Goal: Task Accomplishment & Management: Manage account settings

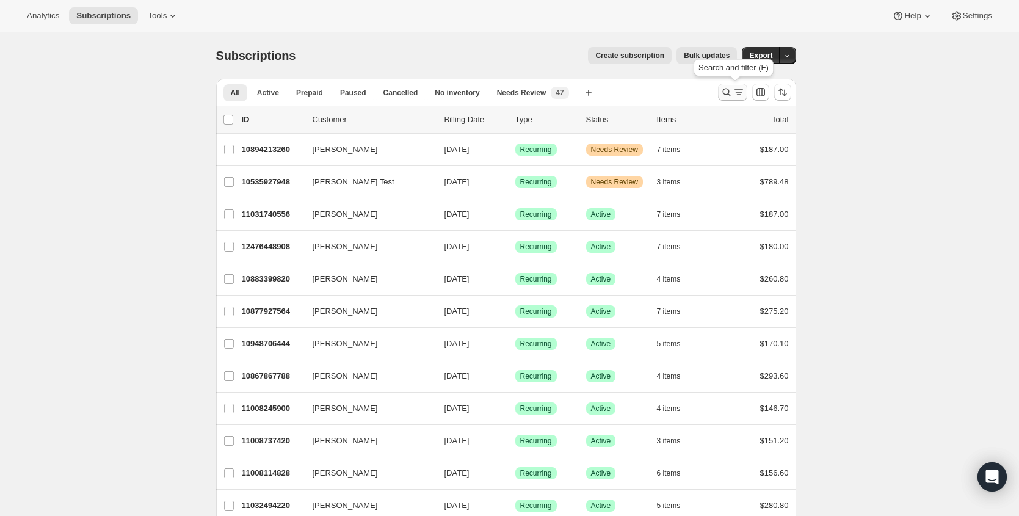
click at [725, 89] on icon "Search and filter results" at bounding box center [726, 92] width 12 height 12
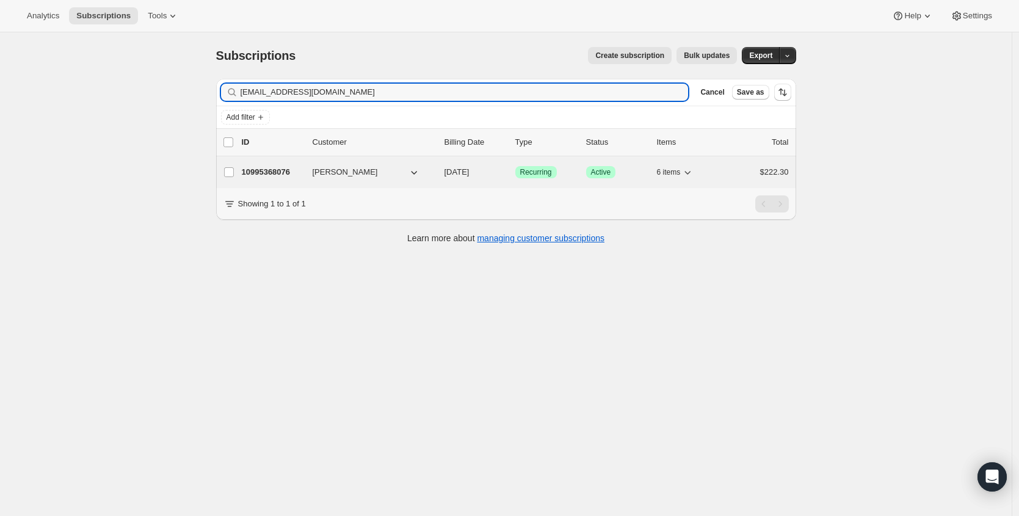
type input "[EMAIL_ADDRESS][DOMAIN_NAME]"
click at [257, 172] on p "10995368076" at bounding box center [272, 172] width 61 height 12
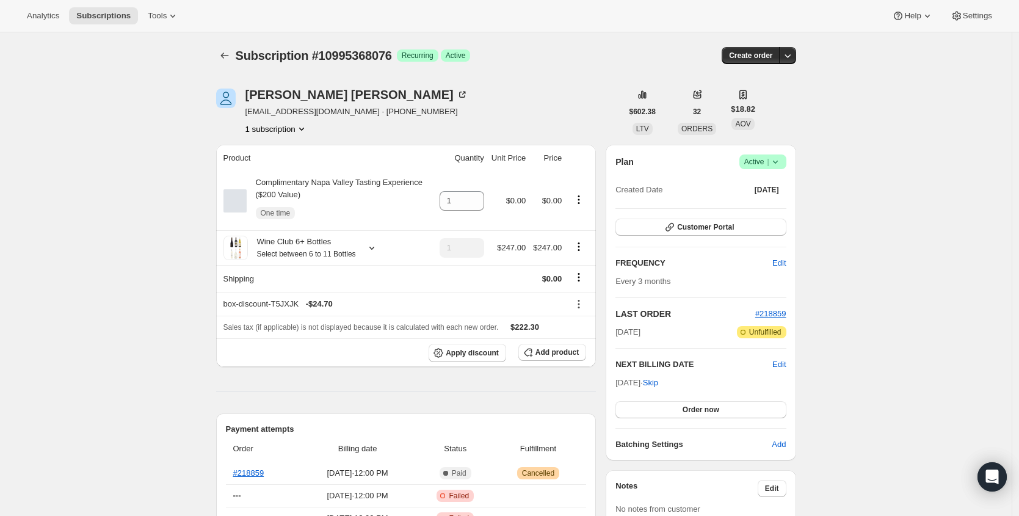
click at [766, 165] on span "Active |" at bounding box center [762, 162] width 37 height 12
click at [765, 211] on span "Cancel subscription" at bounding box center [762, 206] width 69 height 9
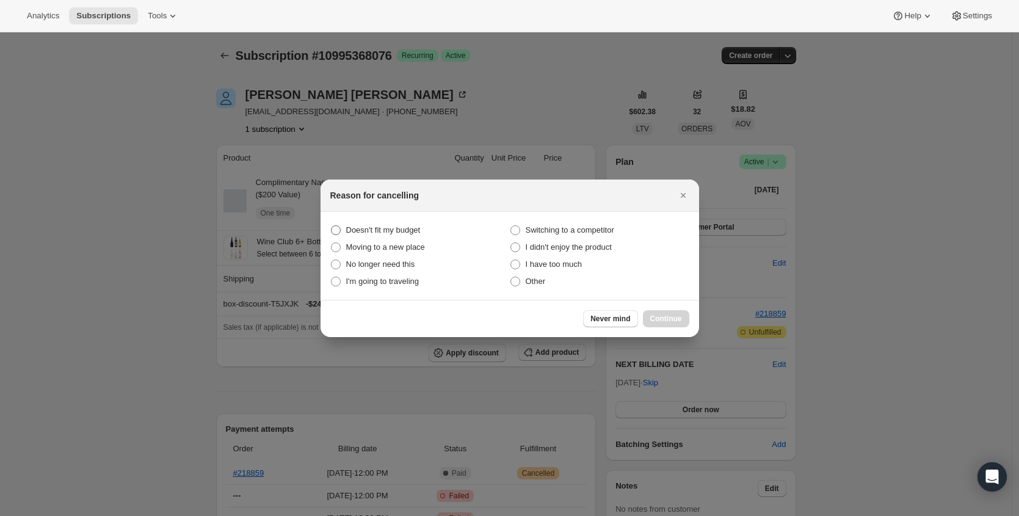
click at [390, 231] on span "Doesn't fit my budget" at bounding box center [383, 229] width 74 height 9
click at [331, 226] on budget "Doesn't fit my budget" at bounding box center [331, 225] width 1 height 1
radio budget "true"
click at [673, 315] on span "Continue" at bounding box center [666, 319] width 32 height 10
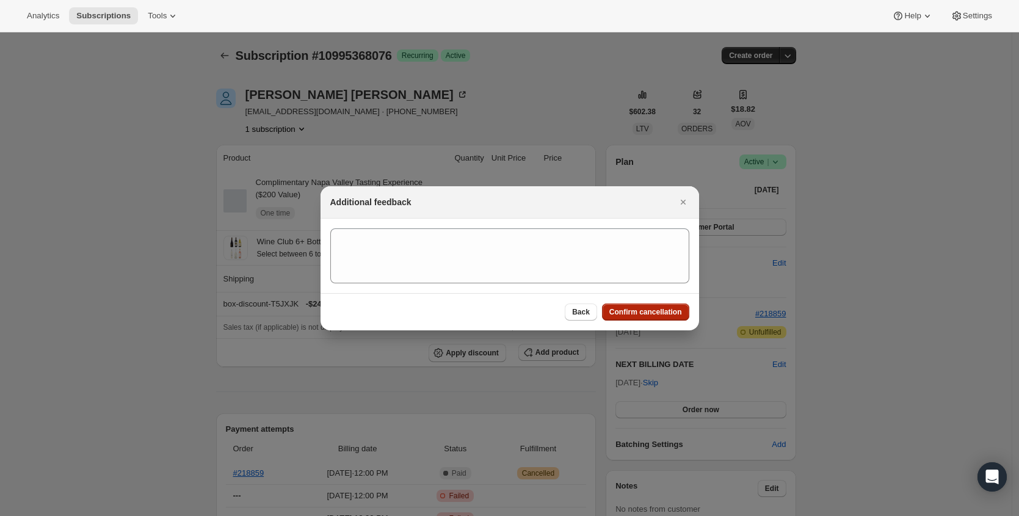
click at [673, 314] on span "Confirm cancellation" at bounding box center [645, 312] width 73 height 10
